Goal: Task Accomplishment & Management: Complete application form

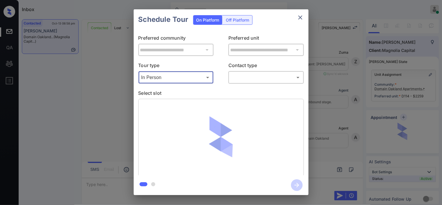
scroll to position [3054, 0]
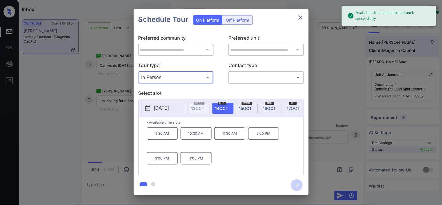
click at [149, 111] on icon at bounding box center [147, 108] width 5 height 6
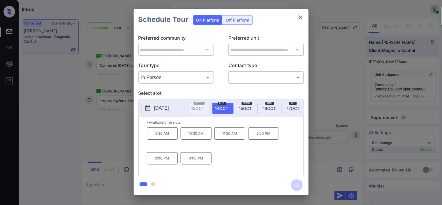
click at [110, 112] on div "**********" at bounding box center [221, 102] width 442 height 204
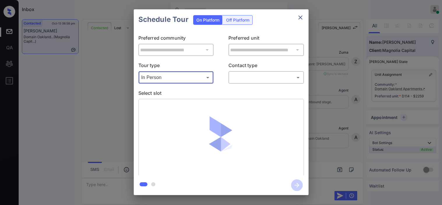
click at [240, 75] on div at bounding box center [221, 102] width 442 height 205
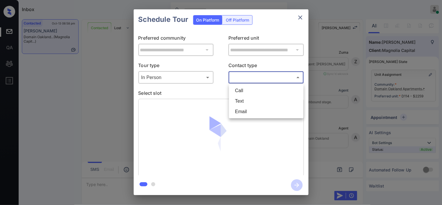
click at [241, 75] on body "Inbox Kristine Capara Online Set yourself offline Set yourself on break Profile…" at bounding box center [221, 102] width 442 height 205
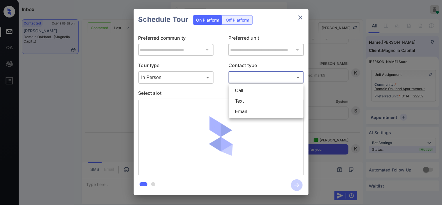
click at [240, 98] on li "Text" at bounding box center [267, 101] width 72 height 10
type input "****"
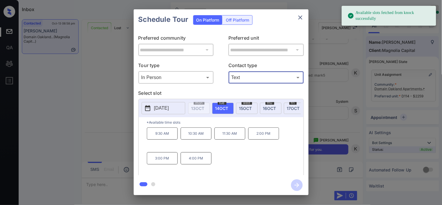
click at [193, 164] on p "4:00 PM" at bounding box center [196, 158] width 31 height 12
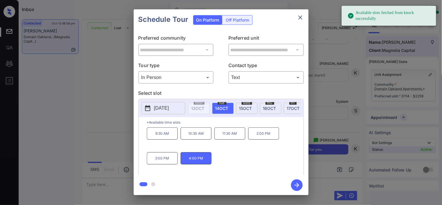
click at [295, 187] on icon "button" at bounding box center [297, 185] width 12 height 12
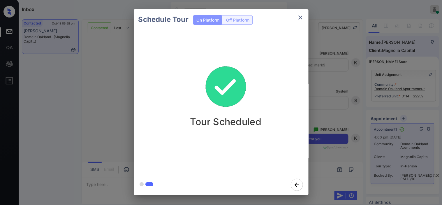
click at [120, 74] on div "Schedule Tour On Platform Off Platform Tour Scheduled" at bounding box center [221, 102] width 442 height 204
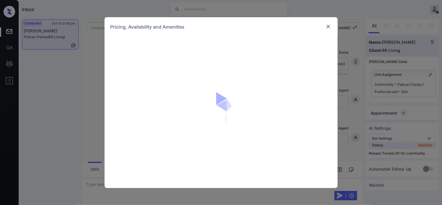
scroll to position [259, 0]
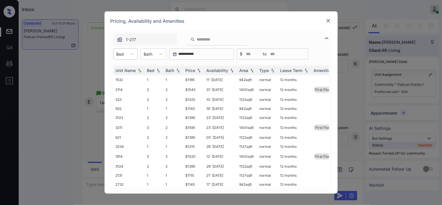
click at [127, 52] on div "Bed" at bounding box center [120, 54] width 13 height 8
click at [124, 66] on th "Unit Name" at bounding box center [128, 71] width 31 height 10
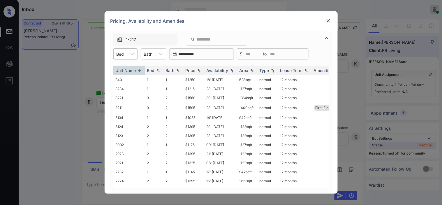
click at [121, 56] on div at bounding box center [121, 54] width 8 height 6
drag, startPoint x: 124, startPoint y: 68, endPoint x: 156, endPoint y: 71, distance: 32.2
click at [126, 68] on div "1" at bounding box center [125, 68] width 24 height 10
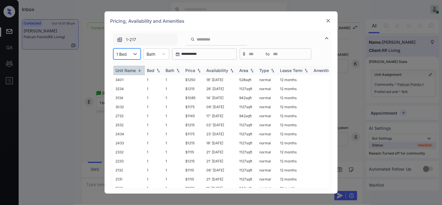
click at [197, 71] on img at bounding box center [199, 70] width 6 height 4
click at [198, 70] on img at bounding box center [199, 70] width 6 height 4
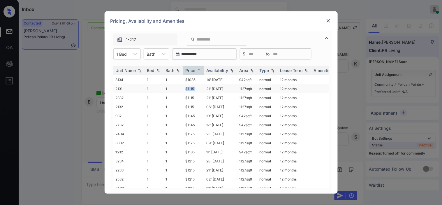
drag, startPoint x: 185, startPoint y: 88, endPoint x: 203, endPoint y: 88, distance: 18.1
click at [205, 88] on tr "2131 1 1 $1115 21' Oct 25 1127 sqft normal 12 months" at bounding box center [265, 88] width 305 height 9
copy td "$1115"
click at [194, 87] on td "$1115" at bounding box center [193, 88] width 21 height 9
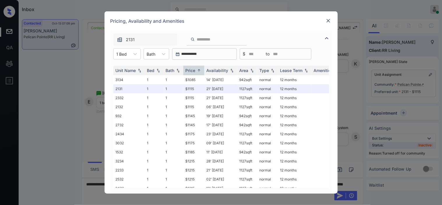
click at [331, 18] on img at bounding box center [328, 21] width 6 height 6
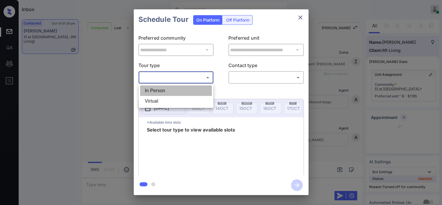
click at [154, 88] on li "In Person" at bounding box center [176, 90] width 72 height 10
type input "********"
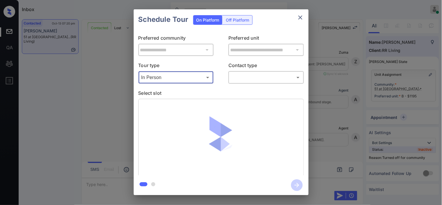
scroll to position [1084, 0]
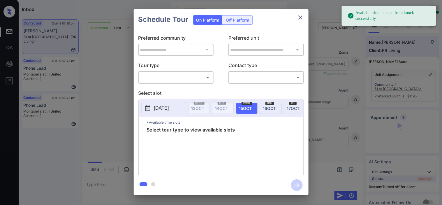
click at [176, 82] on body "Available slots fetched from knock successfully Inbox [PERSON_NAME] Online Set …" at bounding box center [221, 102] width 442 height 205
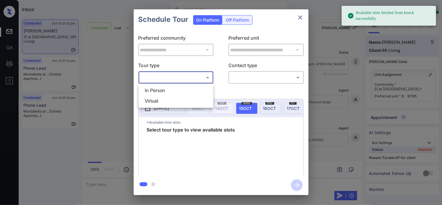
scroll to position [1051, 0]
click at [182, 90] on li "In Person" at bounding box center [176, 90] width 72 height 10
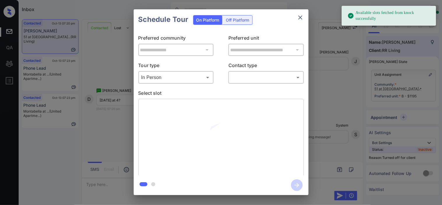
type input "********"
click at [238, 80] on div at bounding box center [221, 102] width 442 height 205
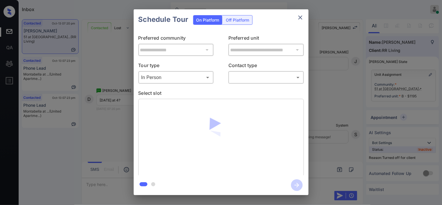
click at [243, 78] on body "Available slots fetched from knock successfully Inbox Kristine Capara Online Se…" at bounding box center [221, 102] width 442 height 205
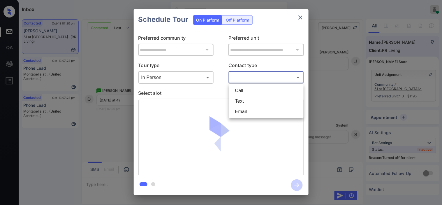
click at [246, 98] on li "Text" at bounding box center [267, 101] width 72 height 10
type input "****"
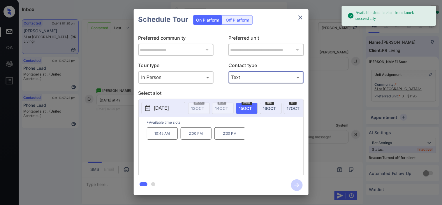
click at [155, 108] on p "2025-10-15" at bounding box center [161, 108] width 15 height 7
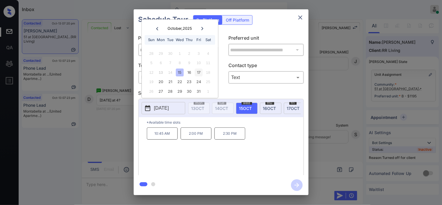
click at [198, 71] on div "17" at bounding box center [199, 72] width 8 height 8
click at [186, 71] on div "16" at bounding box center [189, 72] width 8 height 8
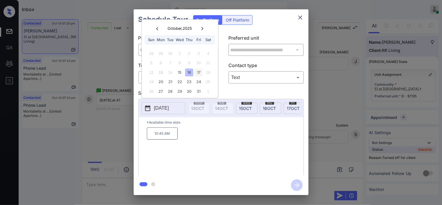
click at [196, 73] on div "17" at bounding box center [199, 72] width 8 height 8
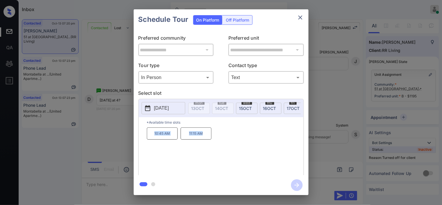
drag, startPoint x: 151, startPoint y: 137, endPoint x: 210, endPoint y: 136, distance: 59.8
click at [210, 136] on div "10:45 AM 11:15 AM" at bounding box center [225, 150] width 157 height 47
copy div "10:45 AM 11:15 AM"
drag, startPoint x: 157, startPoint y: 112, endPoint x: 161, endPoint y: 111, distance: 4.0
click at [157, 112] on button "2025-10-17" at bounding box center [164, 108] width 44 height 12
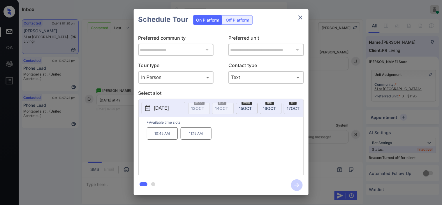
drag, startPoint x: 104, startPoint y: 124, endPoint x: 107, endPoint y: 135, distance: 11.5
click at [107, 135] on div "**********" at bounding box center [221, 102] width 442 height 204
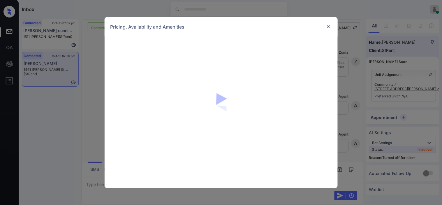
scroll to position [1044, 0]
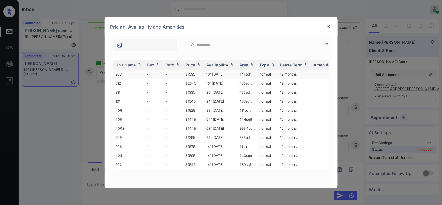
click at [216, 73] on td "10' [DATE]" at bounding box center [220, 74] width 33 height 9
drag, startPoint x: 216, startPoint y: 73, endPoint x: 325, endPoint y: 26, distance: 119.0
click at [216, 73] on td "10' [DATE]" at bounding box center [220, 74] width 33 height 9
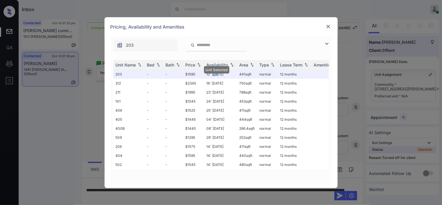
click at [328, 27] on img at bounding box center [328, 27] width 6 height 6
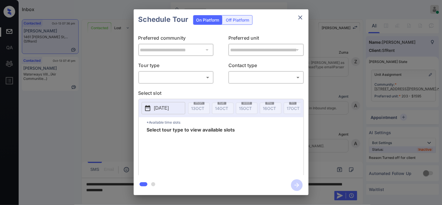
click at [240, 20] on div "Off Platform" at bounding box center [237, 19] width 29 height 9
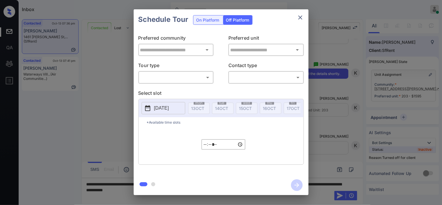
type input "**********"
drag, startPoint x: 205, startPoint y: 72, endPoint x: 201, endPoint y: 79, distance: 7.6
click at [205, 75] on div "​ ​" at bounding box center [175, 77] width 75 height 13
click at [201, 79] on body "Inbox Kristine Capara Online Set yourself offline Set yourself on break Profile…" at bounding box center [221, 102] width 442 height 205
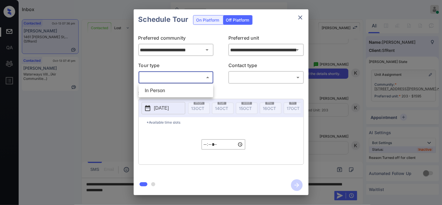
click at [195, 90] on li "In Person" at bounding box center [176, 90] width 72 height 10
type input "********"
click at [242, 76] on body "Inbox Kristine Capara Online Set yourself offline Set yourself on break Profile…" at bounding box center [221, 102] width 442 height 205
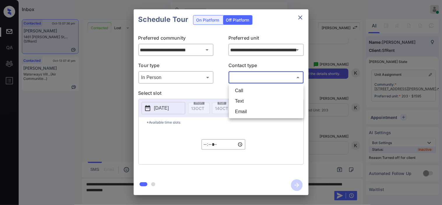
click at [243, 99] on li "Text" at bounding box center [267, 101] width 72 height 10
type input "****"
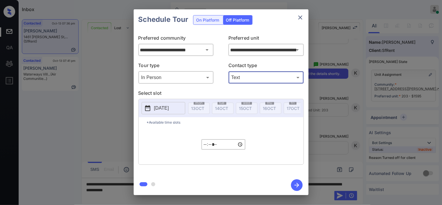
click at [167, 112] on p "[DATE]" at bounding box center [161, 108] width 15 height 7
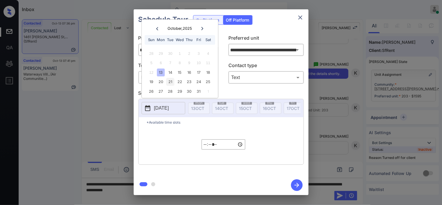
click at [171, 71] on div "14" at bounding box center [170, 72] width 8 height 8
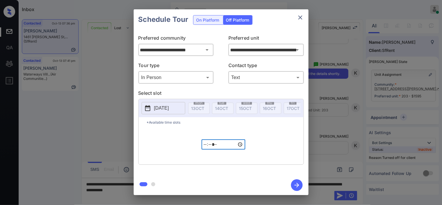
click at [207, 149] on input "*****" at bounding box center [224, 144] width 44 height 10
type input "*****"
click at [298, 184] on icon "button" at bounding box center [297, 185] width 12 height 12
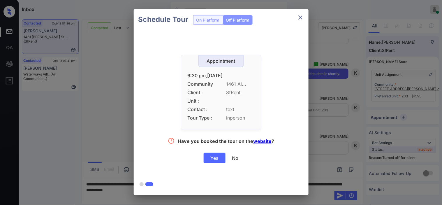
click at [206, 157] on div "Yes" at bounding box center [215, 158] width 22 height 10
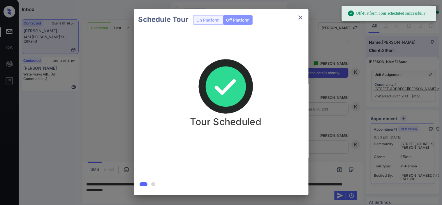
click at [319, 103] on div "Schedule Tour On Platform Off Platform Tour Scheduled" at bounding box center [221, 102] width 442 height 204
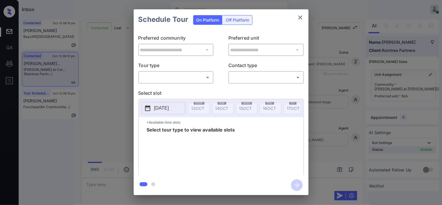
click at [175, 78] on body "Inbox [PERSON_NAME] Online Set yourself offline Set yourself on break Profile S…" at bounding box center [221, 102] width 442 height 205
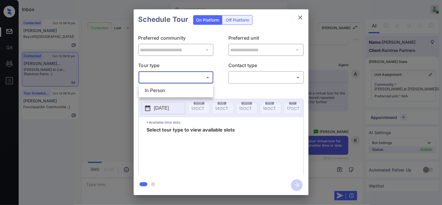
click at [112, 88] on div at bounding box center [221, 102] width 442 height 205
click at [113, 88] on div at bounding box center [221, 102] width 442 height 205
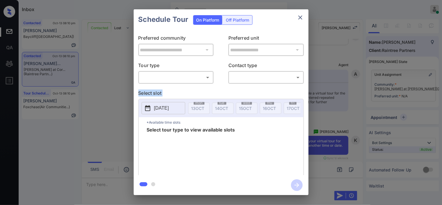
click at [113, 88] on div "**********" at bounding box center [221, 102] width 442 height 204
